Goal: Task Accomplishment & Management: Use online tool/utility

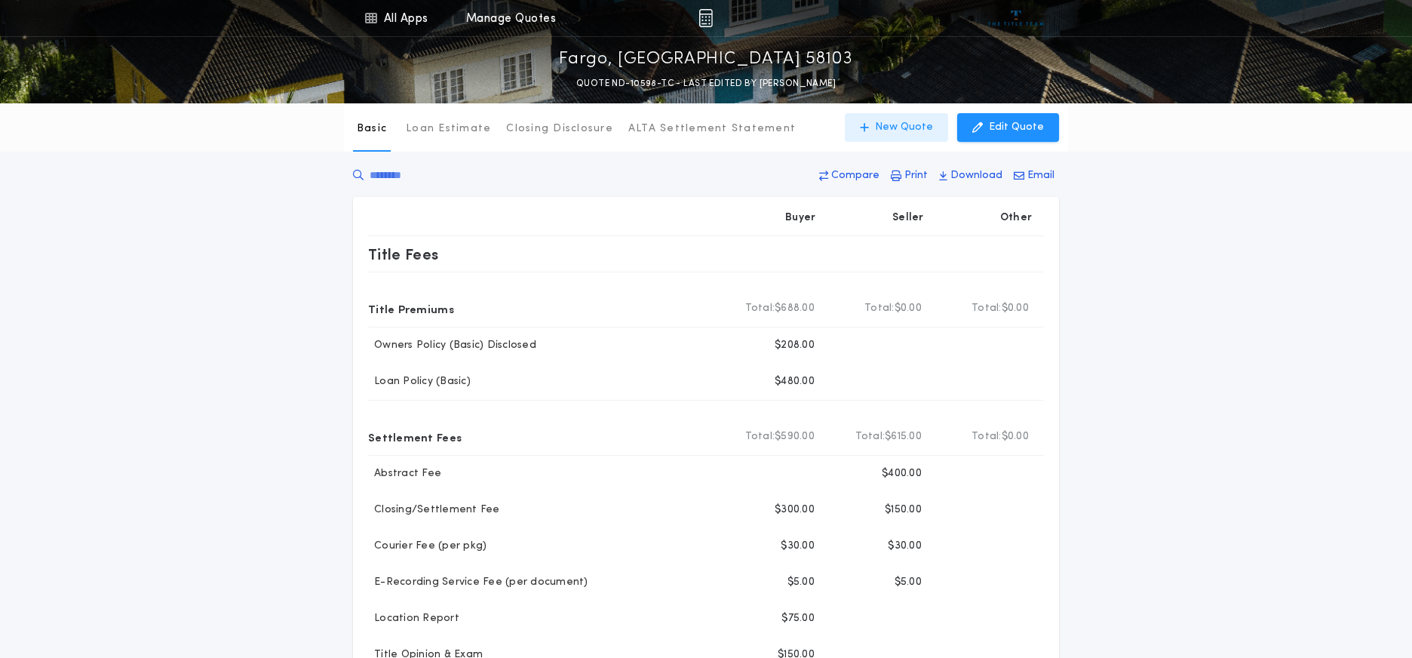
click at [902, 127] on p "New Quote" at bounding box center [904, 127] width 58 height 15
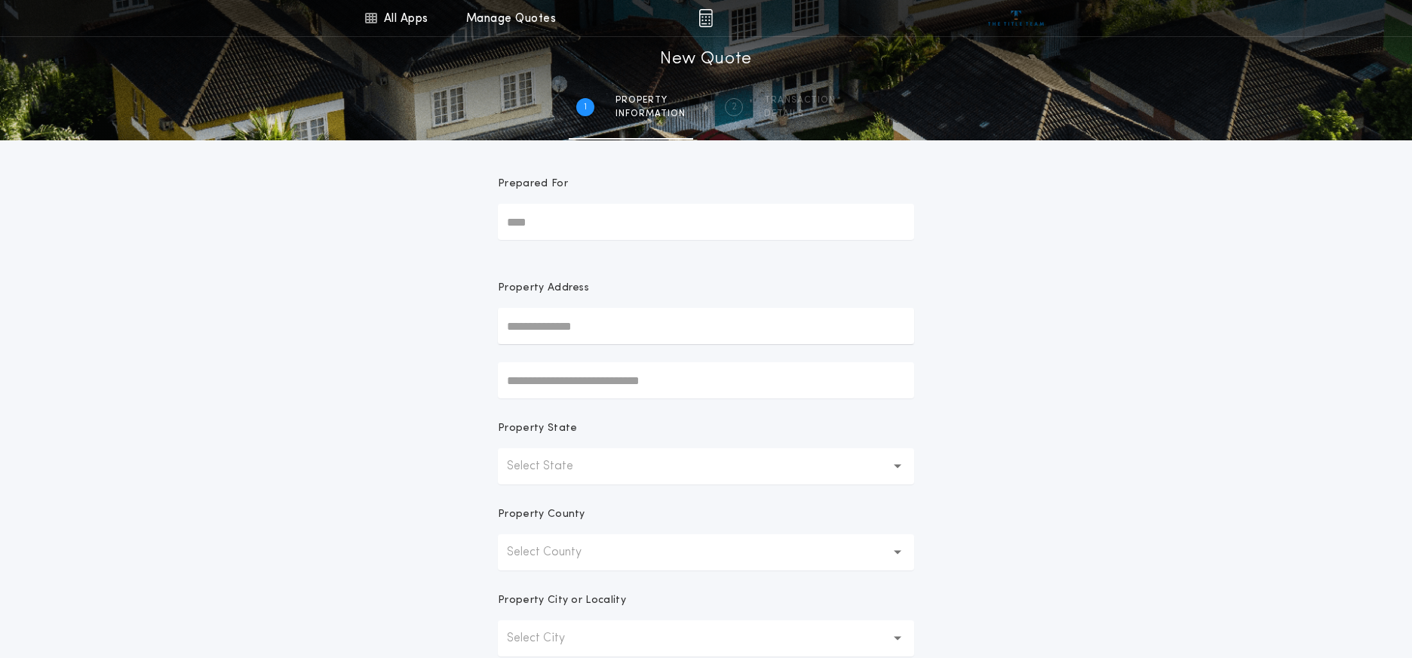
click at [540, 221] on input "Prepared For" at bounding box center [706, 222] width 416 height 36
click at [539, 462] on p "Select State" at bounding box center [552, 466] width 91 height 18
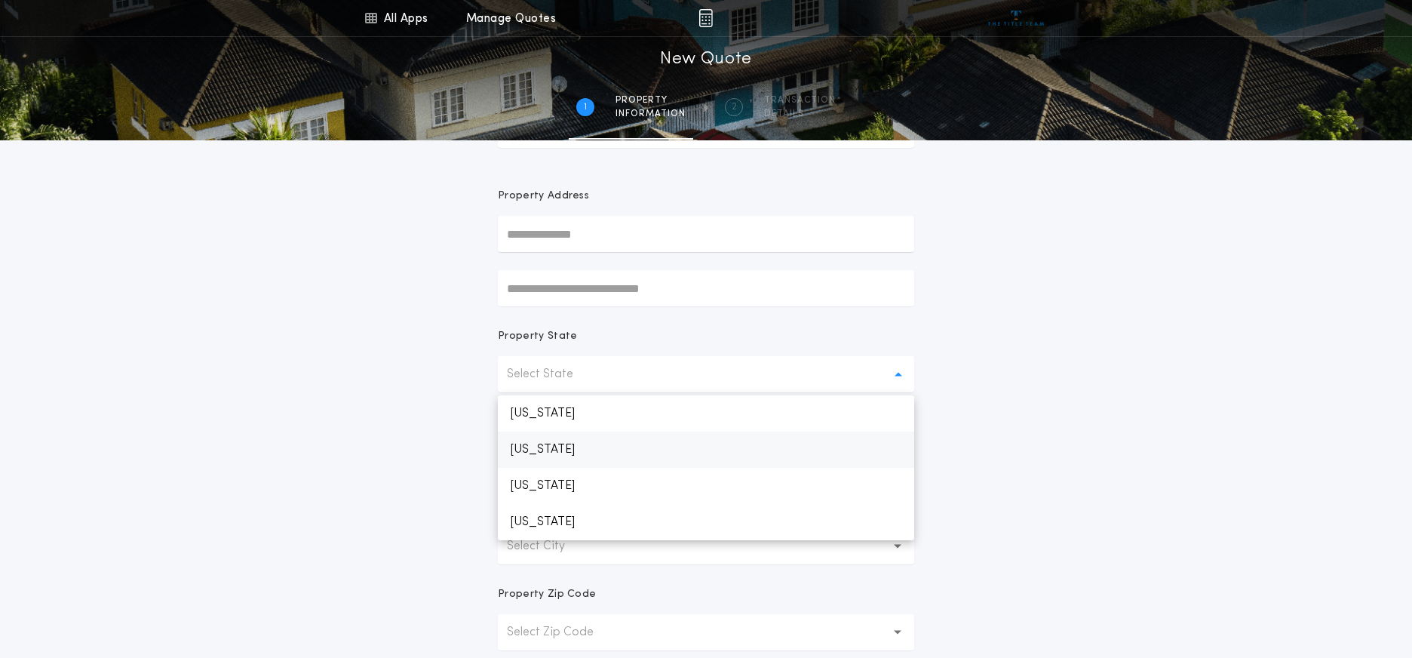
scroll to position [302, 0]
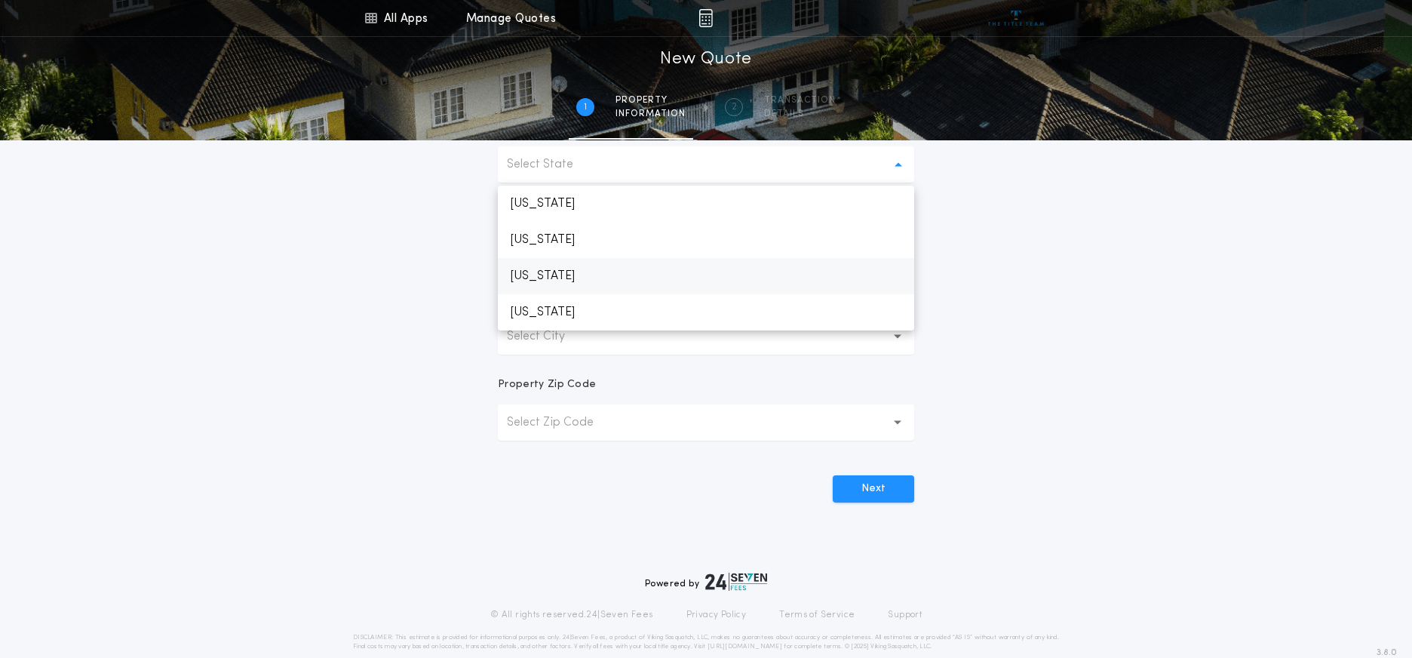
click at [559, 274] on p "[US_STATE]" at bounding box center [706, 276] width 416 height 36
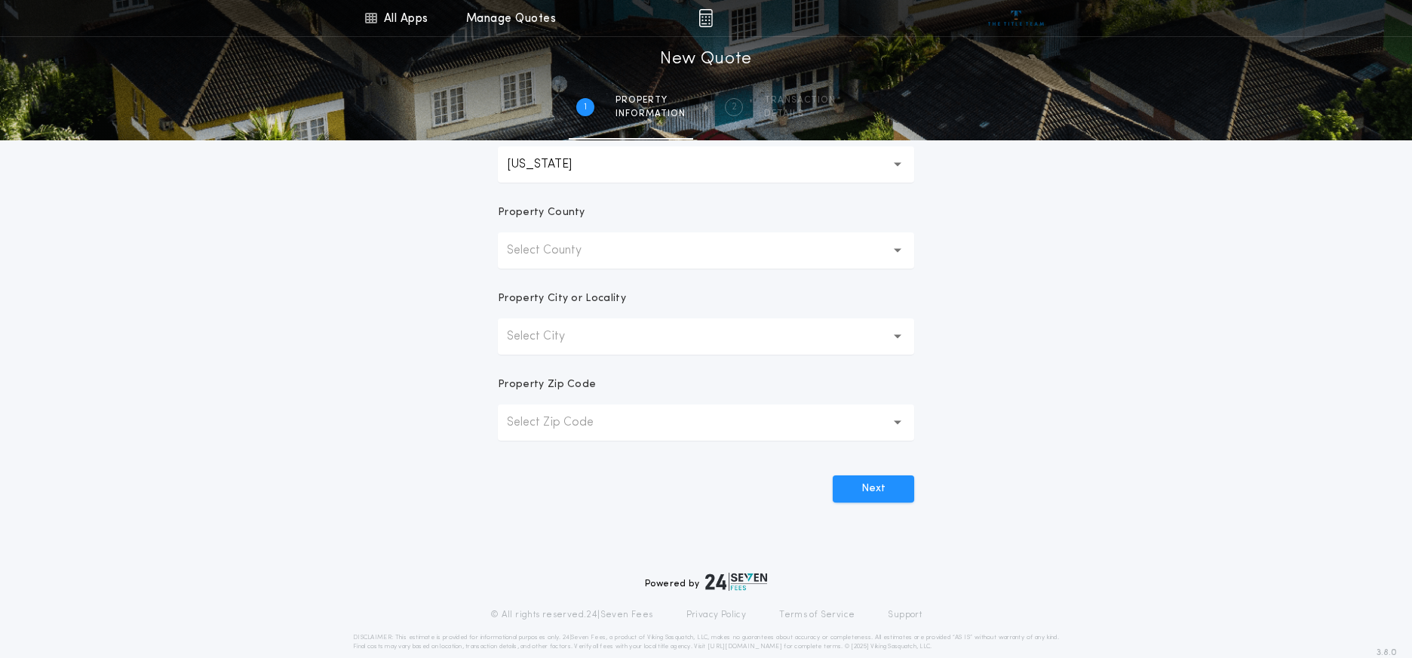
click at [546, 342] on p "Select City" at bounding box center [548, 336] width 82 height 18
click at [888, 257] on button "Select County" at bounding box center [706, 250] width 416 height 36
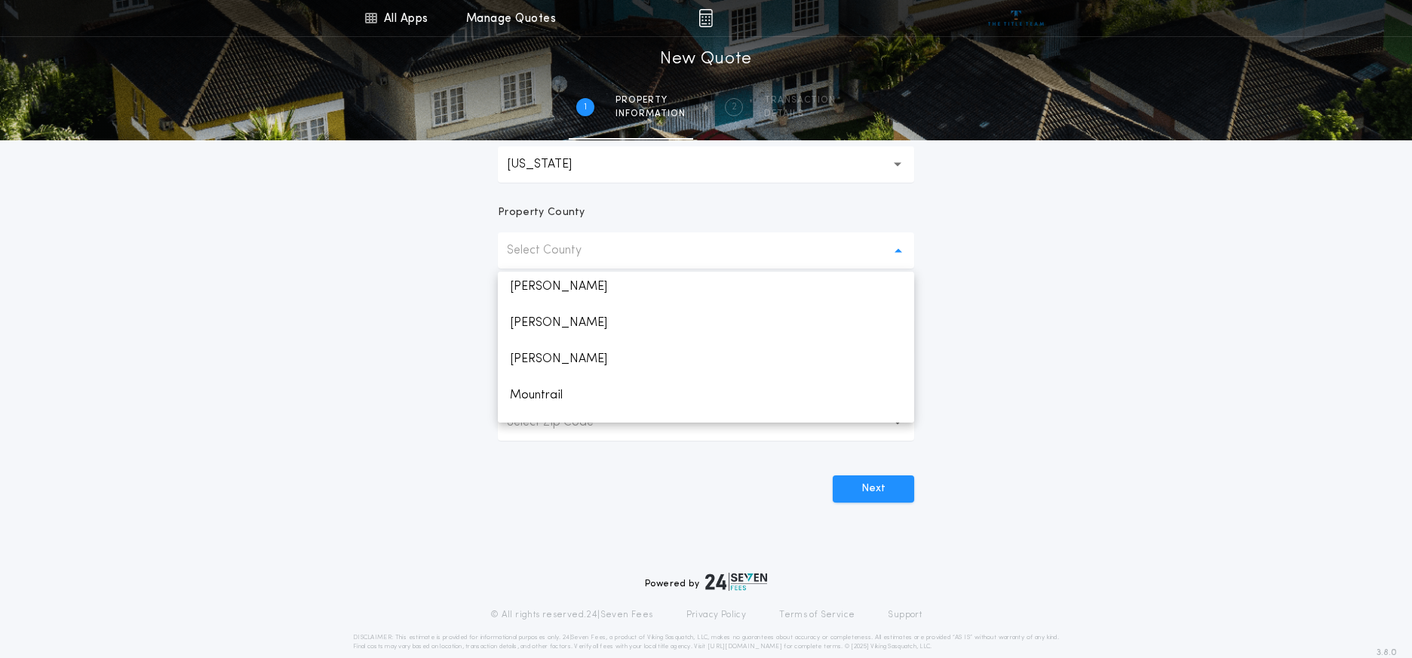
scroll to position [905, 0]
click at [536, 361] on p "[PERSON_NAME]" at bounding box center [706, 362] width 416 height 36
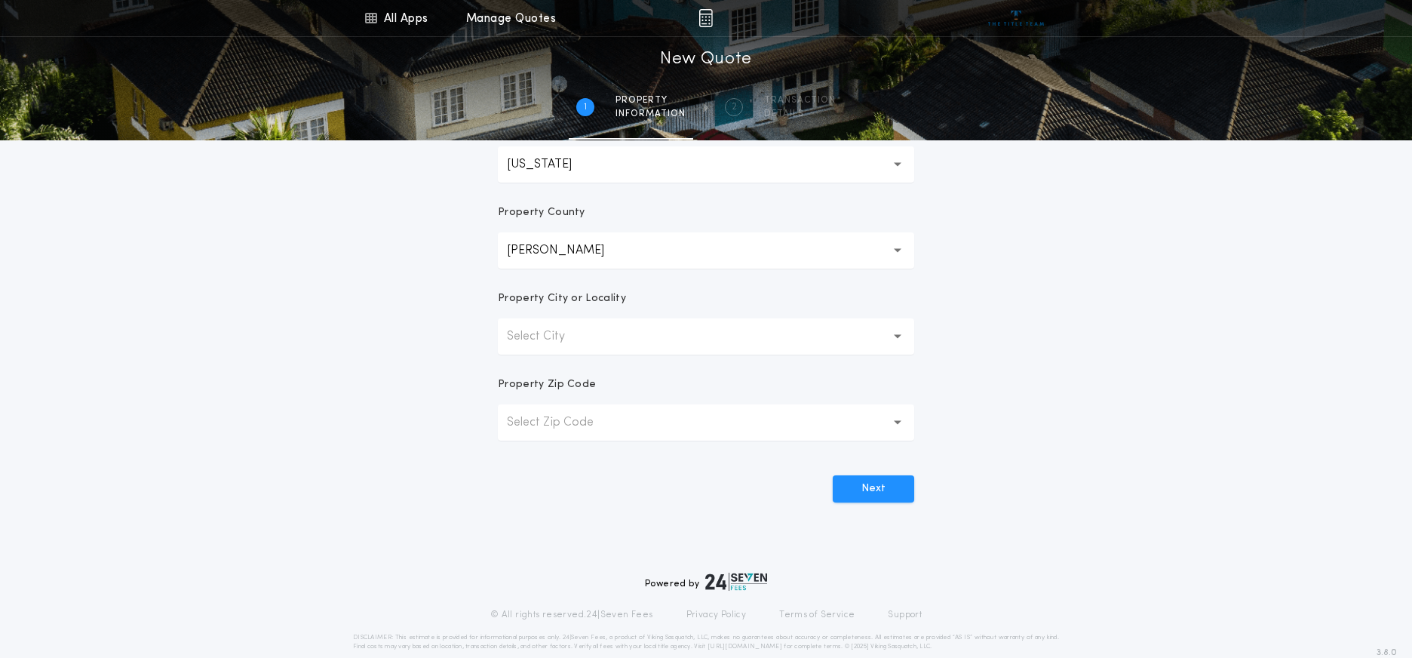
click at [941, 293] on div "All Apps Title Calculator Buyer's Estimate Menu All Apps Manage Quotes 1 /2 New…" at bounding box center [706, 129] width 1412 height 862
click at [901, 334] on icon "button" at bounding box center [898, 336] width 8 height 5
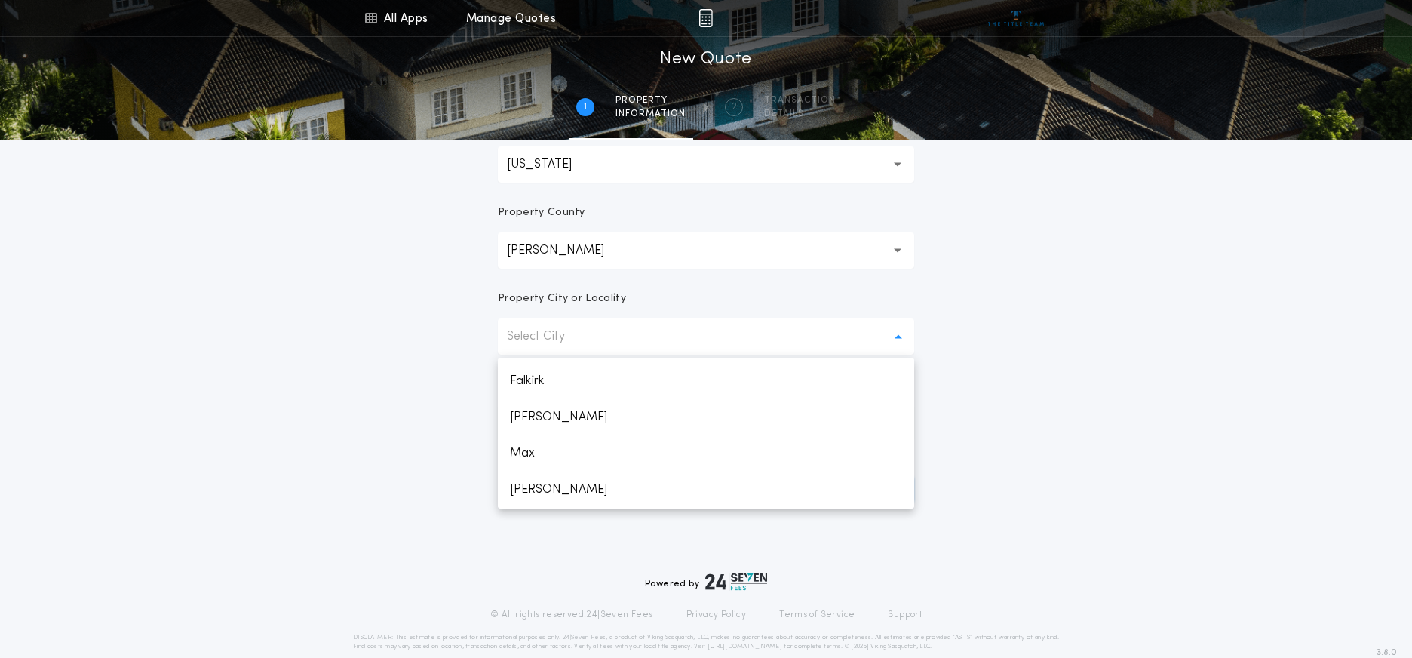
scroll to position [151, 0]
click at [551, 410] on p "[PERSON_NAME]" at bounding box center [706, 406] width 416 height 36
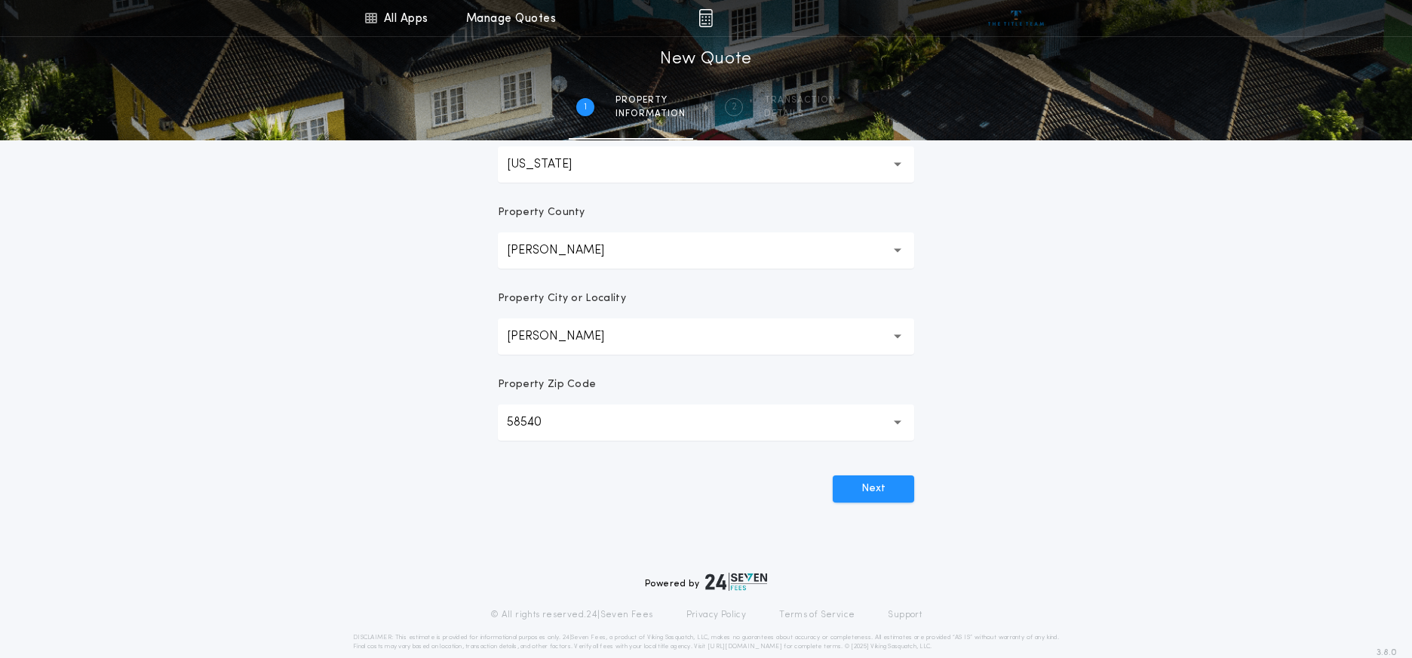
click at [1169, 357] on div "All Apps Title Calculator Buyer's Estimate Menu All Apps Manage Quotes 1 /2 New…" at bounding box center [706, 129] width 1412 height 862
click at [869, 490] on button "Next" at bounding box center [873, 488] width 81 height 27
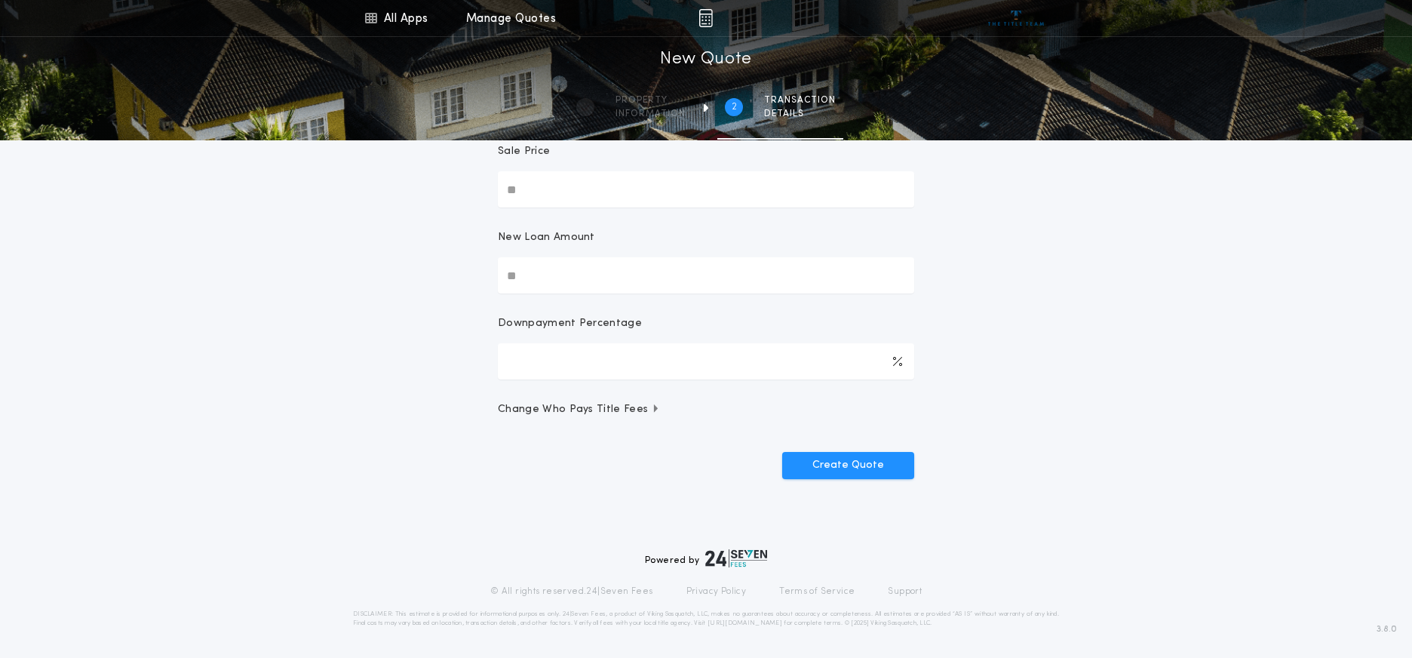
scroll to position [0, 0]
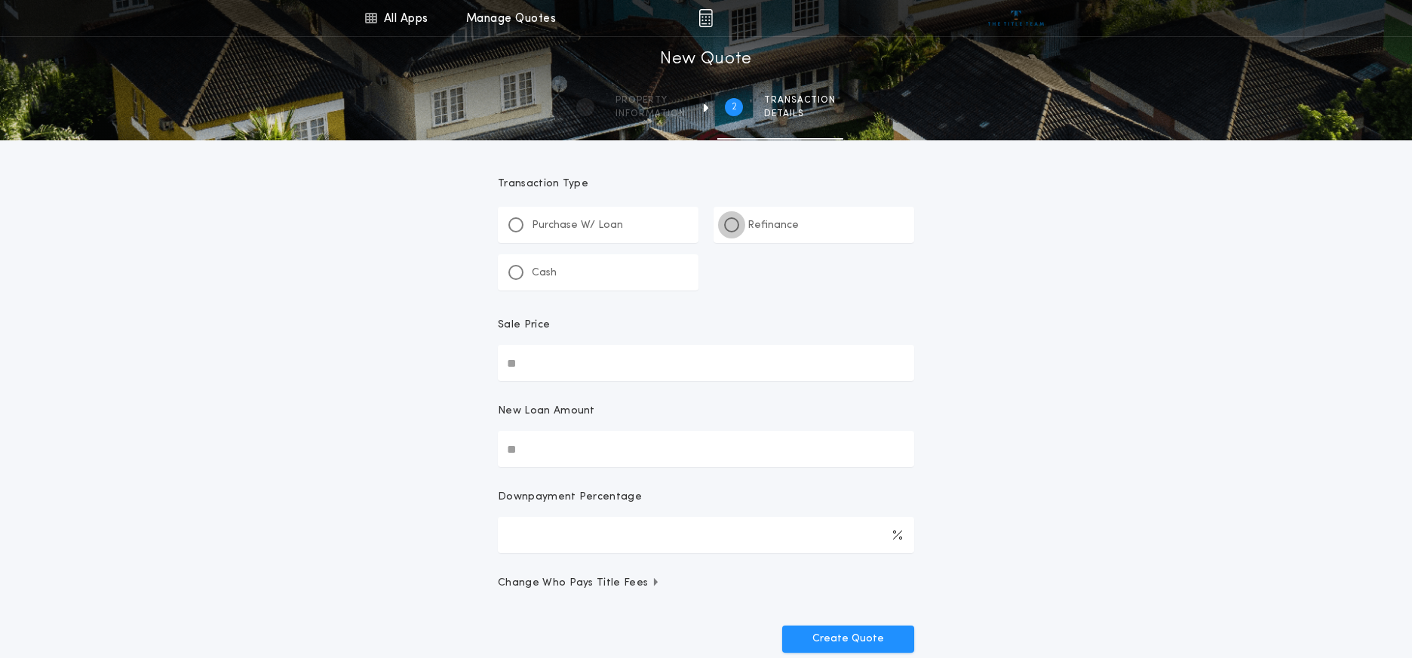
click at [730, 227] on div at bounding box center [732, 225] width 8 height 8
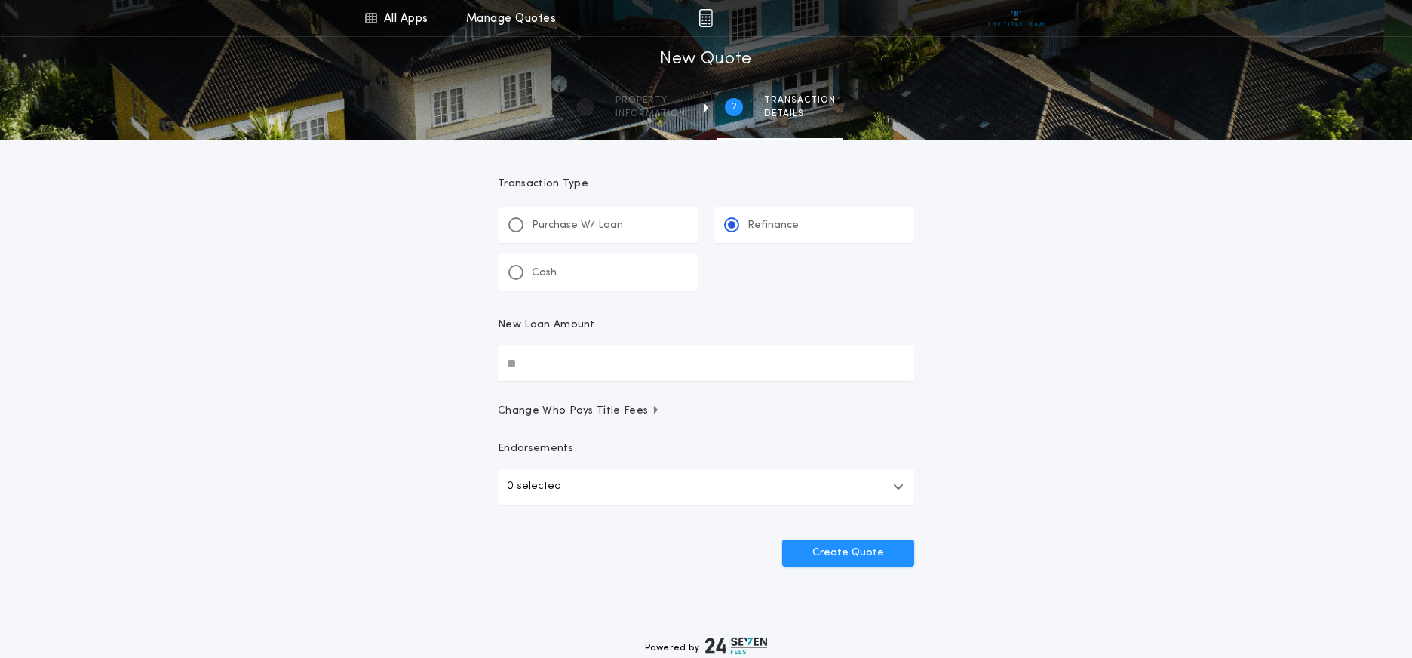
drag, startPoint x: 556, startPoint y: 369, endPoint x: 486, endPoint y: 367, distance: 70.2
click at [490, 364] on form "Transaction Type ********* Purchase W/ Loan Refinance Cash New Loan Amount Chan…" at bounding box center [706, 353] width 453 height 426
drag, startPoint x: 540, startPoint y: 364, endPoint x: 491, endPoint y: 363, distance: 49.0
click at [491, 363] on form "Transaction Type ********* Purchase W/ Loan Refinance Cash New Loan Amount Chan…" at bounding box center [706, 353] width 453 height 426
type input "********"
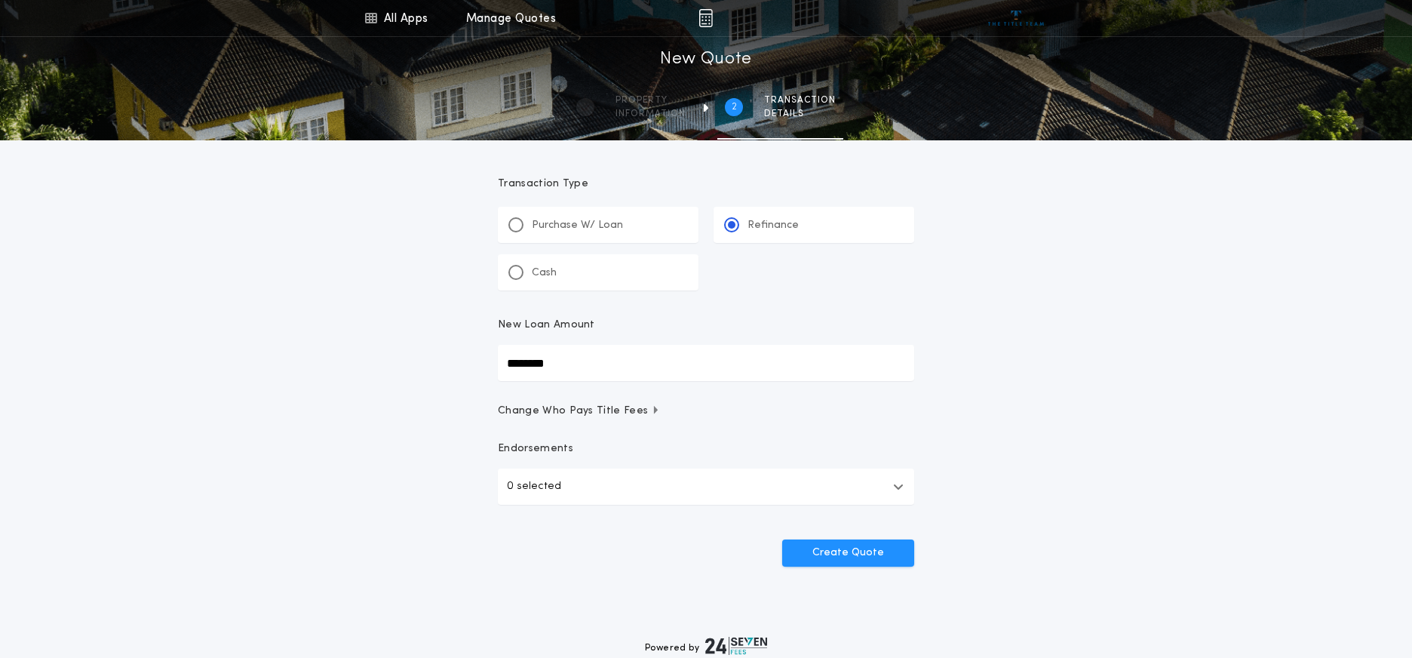
click at [1112, 341] on div "All Apps Title Calculator Buyer's Estimate Menu All Apps Manage Quotes 2 /2 New…" at bounding box center [706, 312] width 1412 height 625
click at [903, 485] on icon "button" at bounding box center [898, 486] width 11 height 12
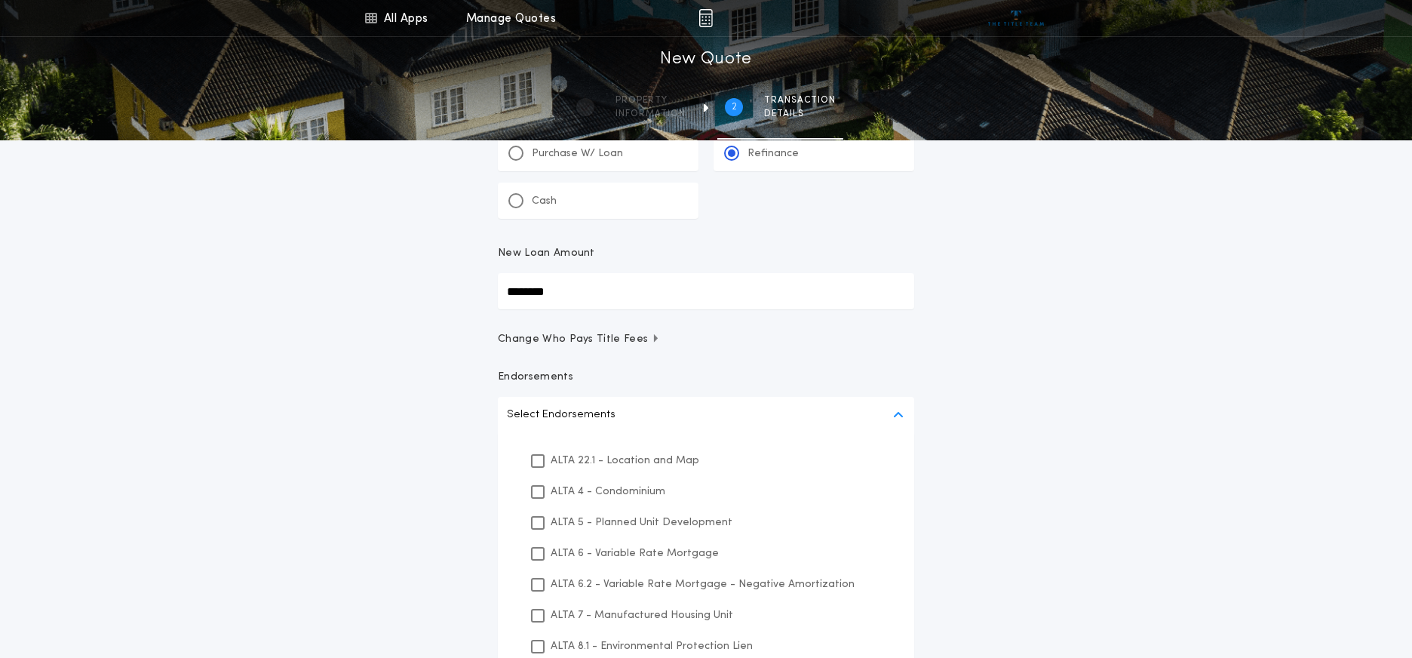
scroll to position [151, 0]
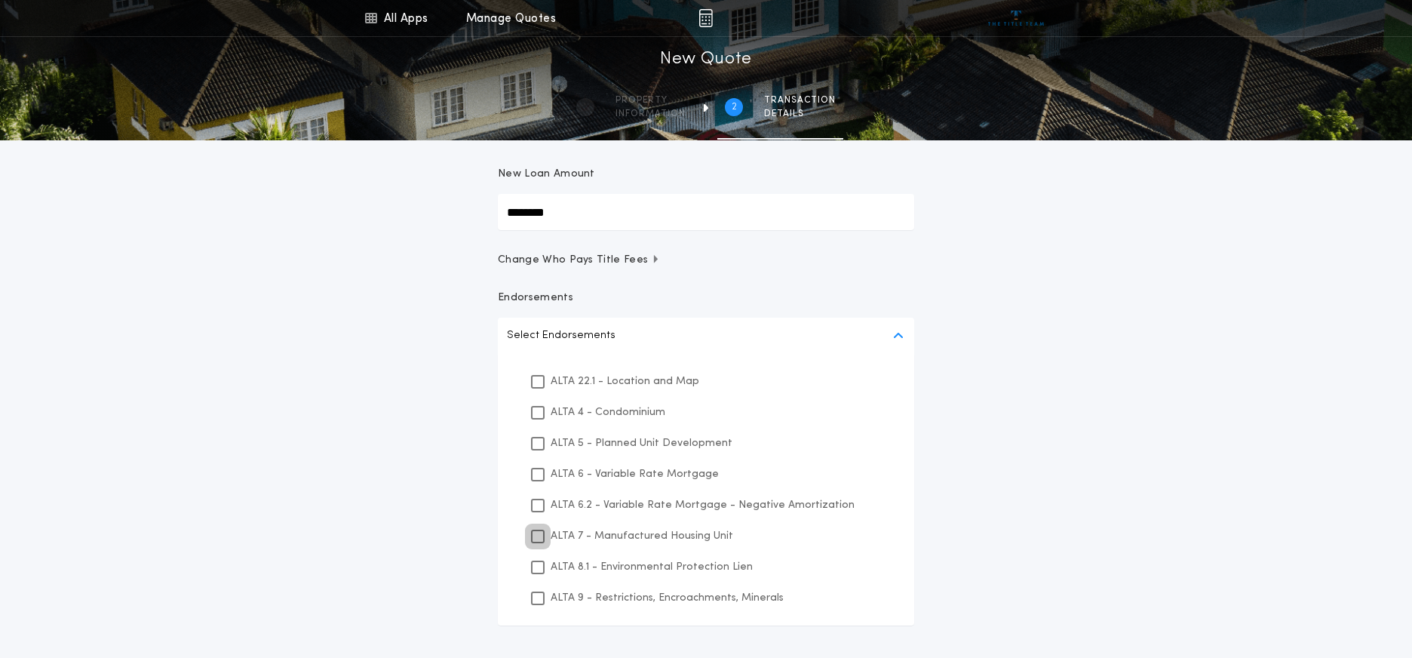
click at [532, 539] on div at bounding box center [538, 537] width 14 height 14
click at [1054, 498] on div "All Apps Title Calculator Buyer's Estimate Menu All Apps Manage Quotes 2 /2 New…" at bounding box center [706, 297] width 1412 height 896
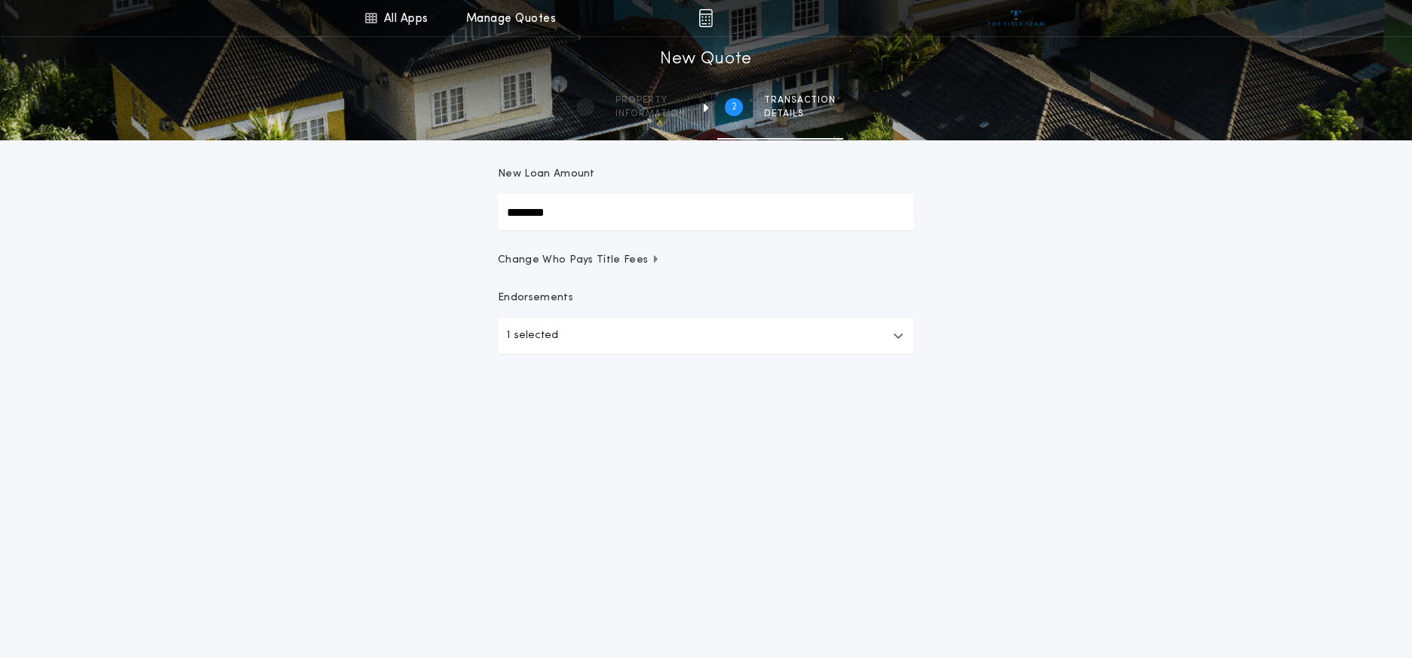
scroll to position [87, 0]
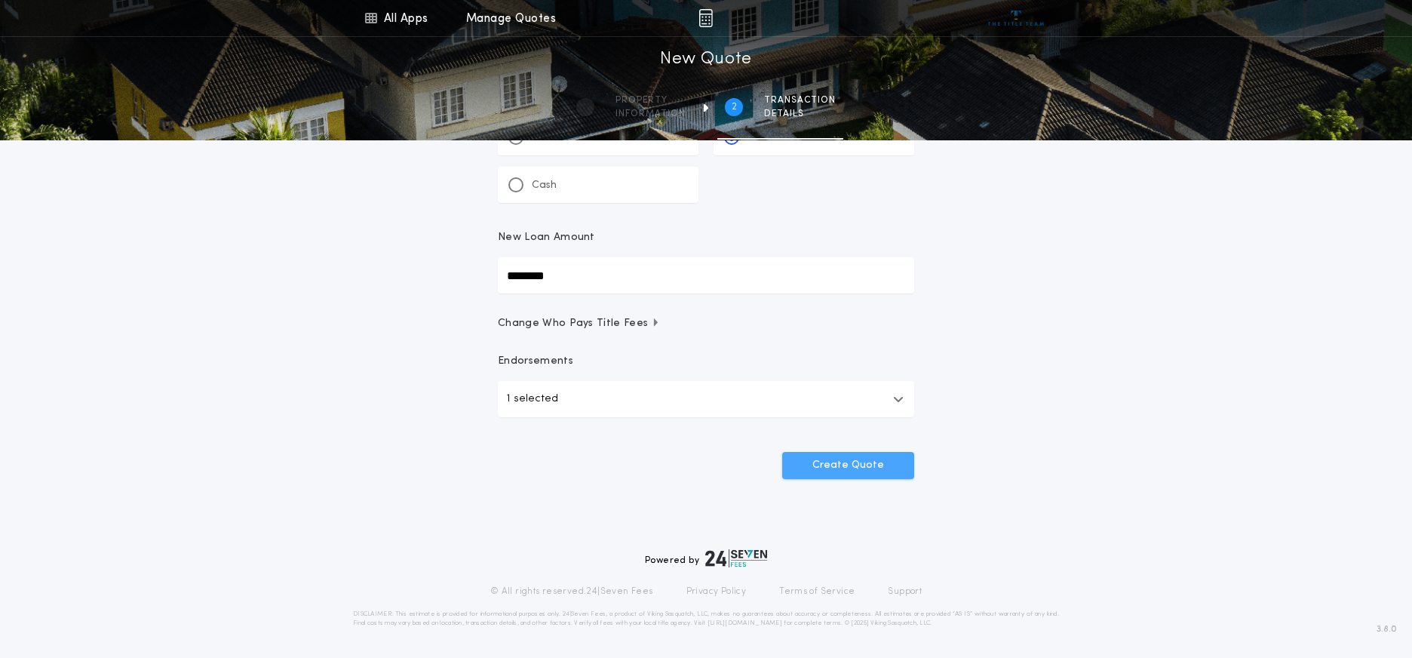
click at [837, 465] on button "Create Quote" at bounding box center [848, 465] width 132 height 27
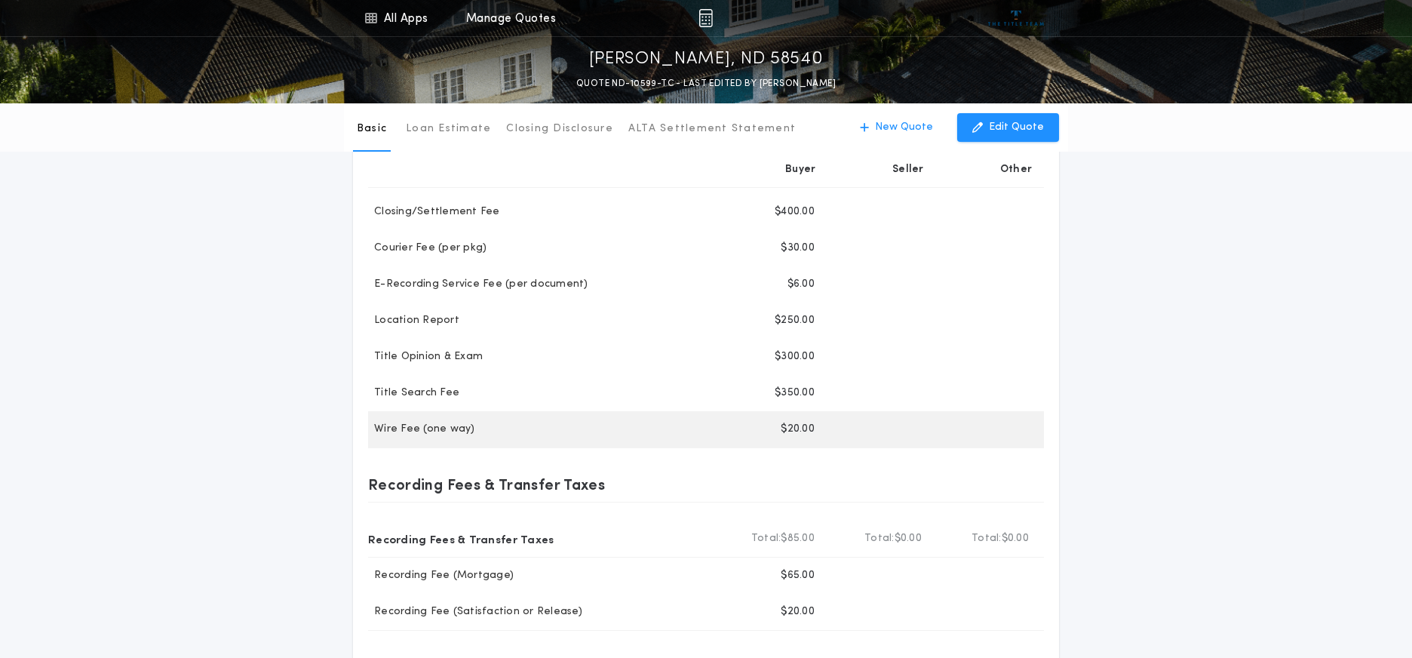
scroll to position [453, 0]
